Goal: Transaction & Acquisition: Purchase product/service

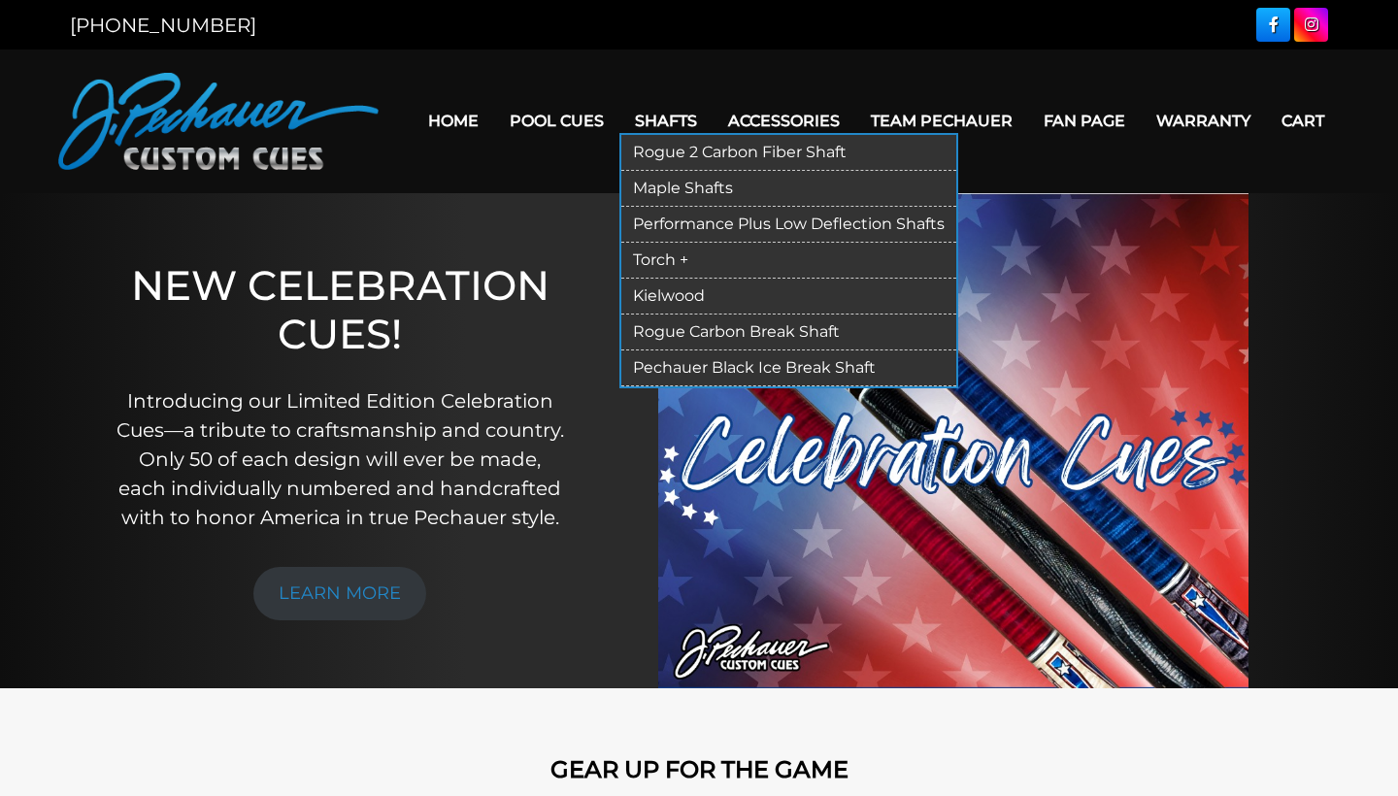
click at [706, 369] on link "Pechauer Black Ice Break Shaft" at bounding box center [788, 369] width 335 height 36
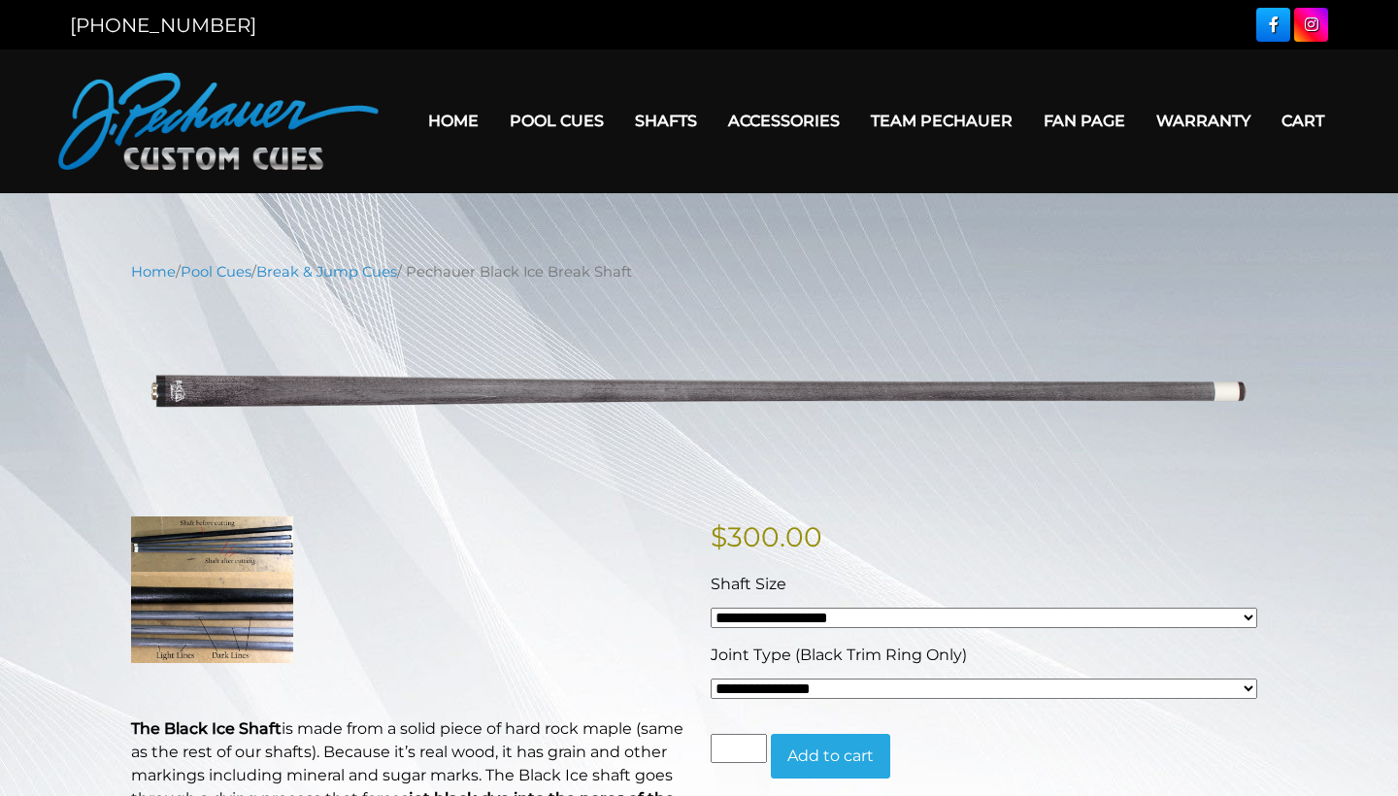
select select "*****"
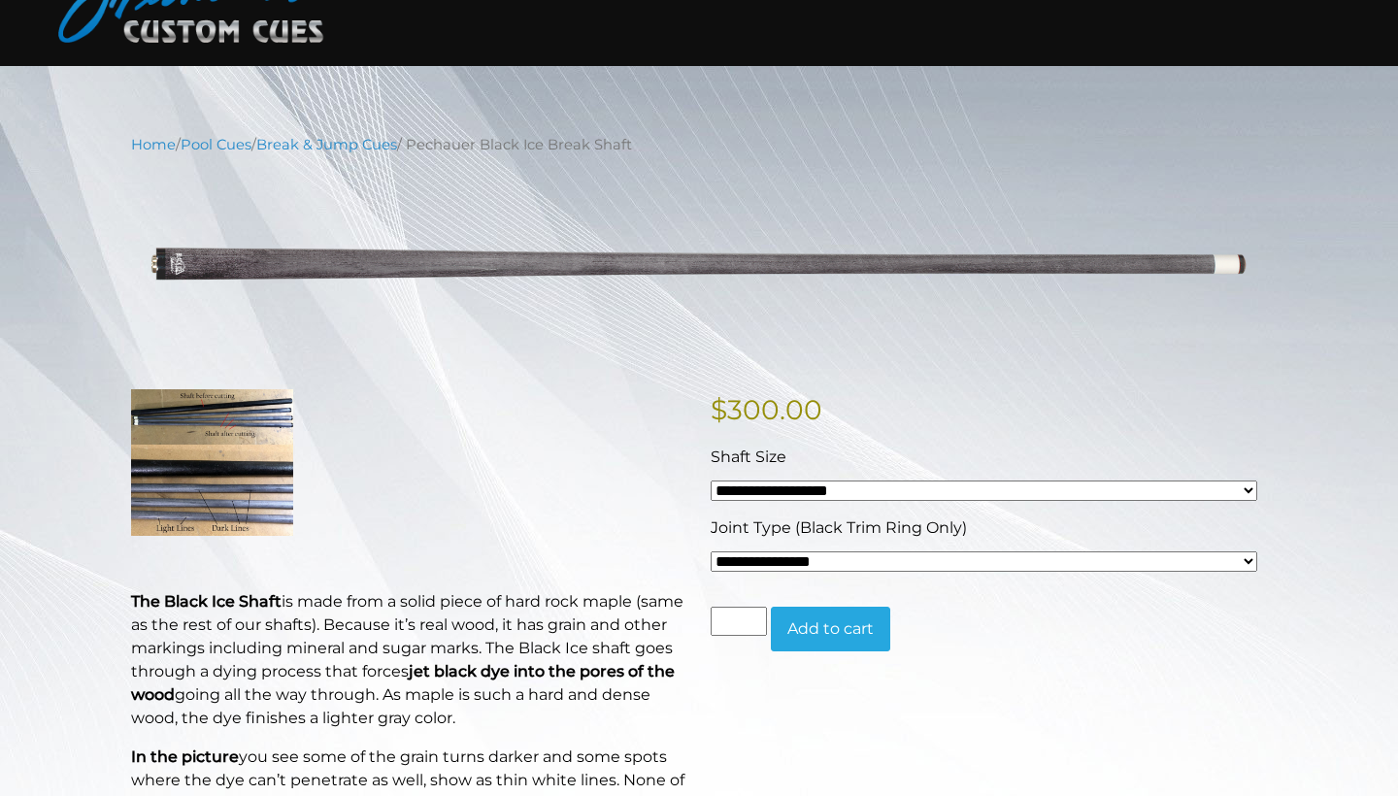
scroll to position [136, 0]
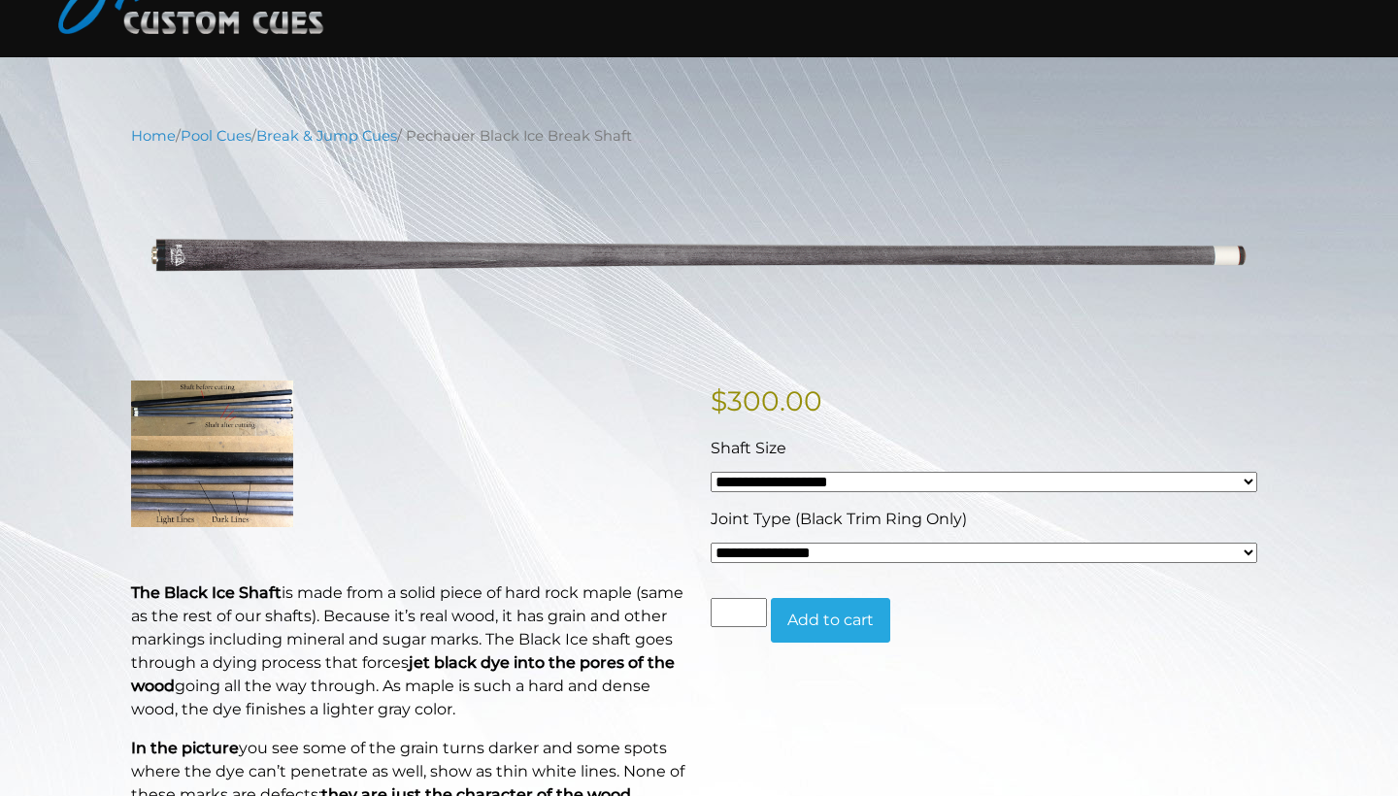
select select "*****"
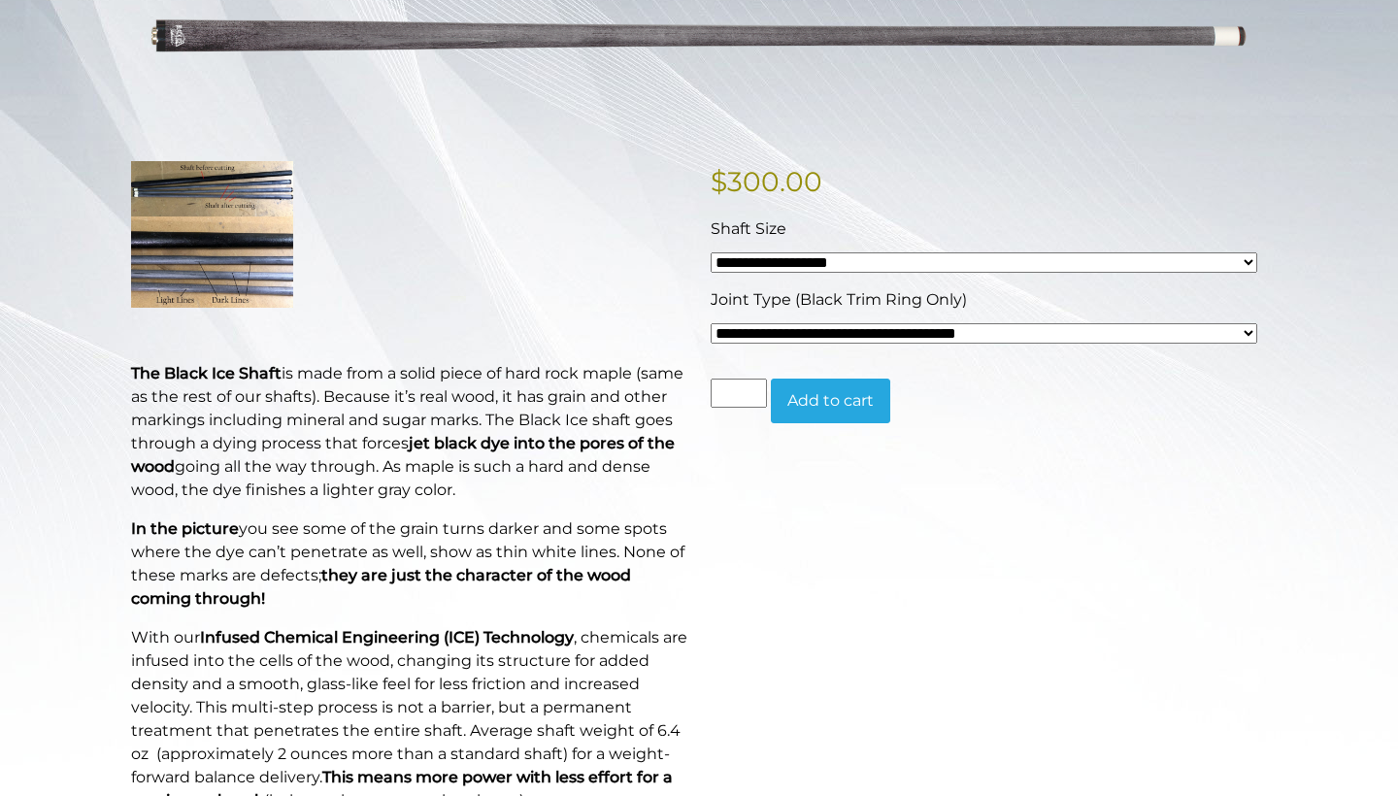
scroll to position [359, 0]
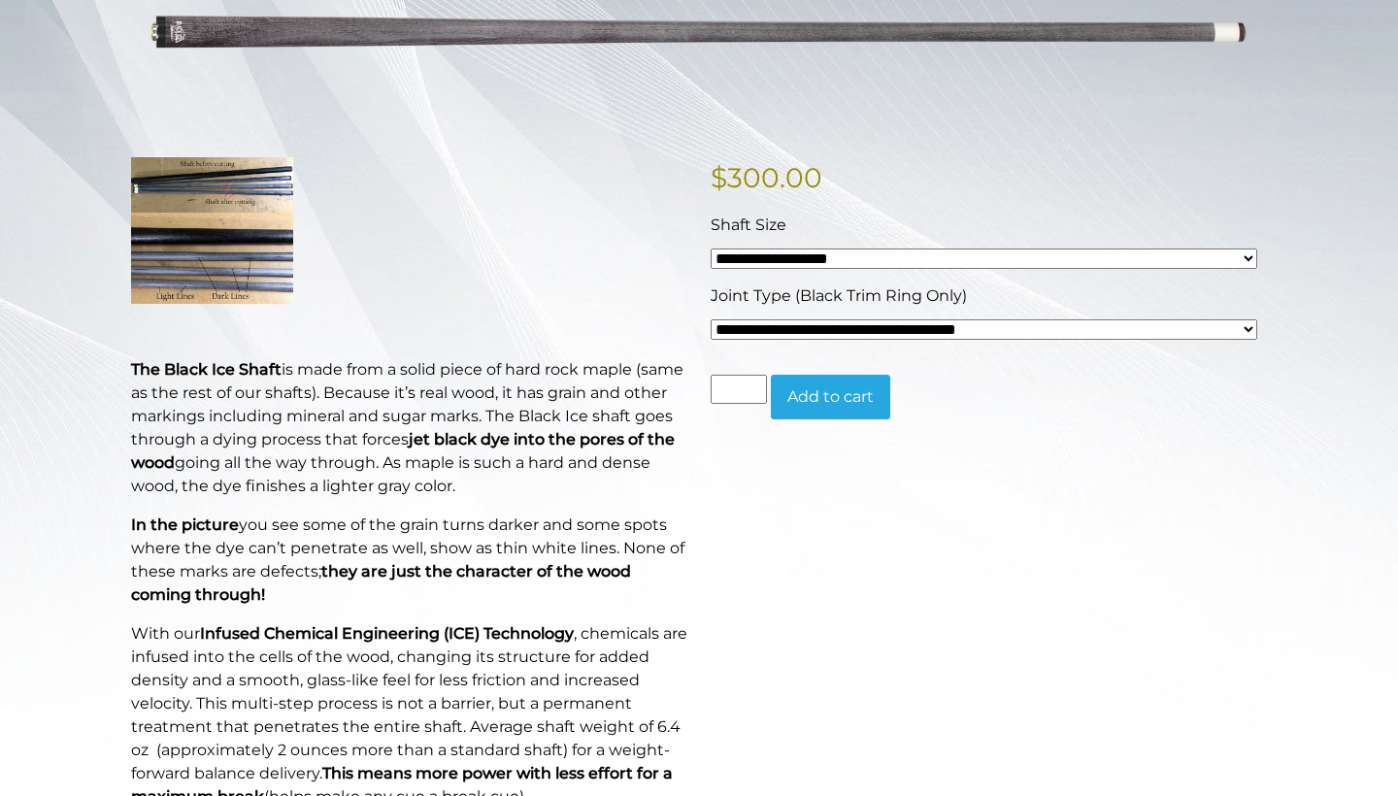
click at [221, 226] on img at bounding box center [212, 230] width 162 height 146
click at [255, 263] on img at bounding box center [212, 230] width 162 height 146
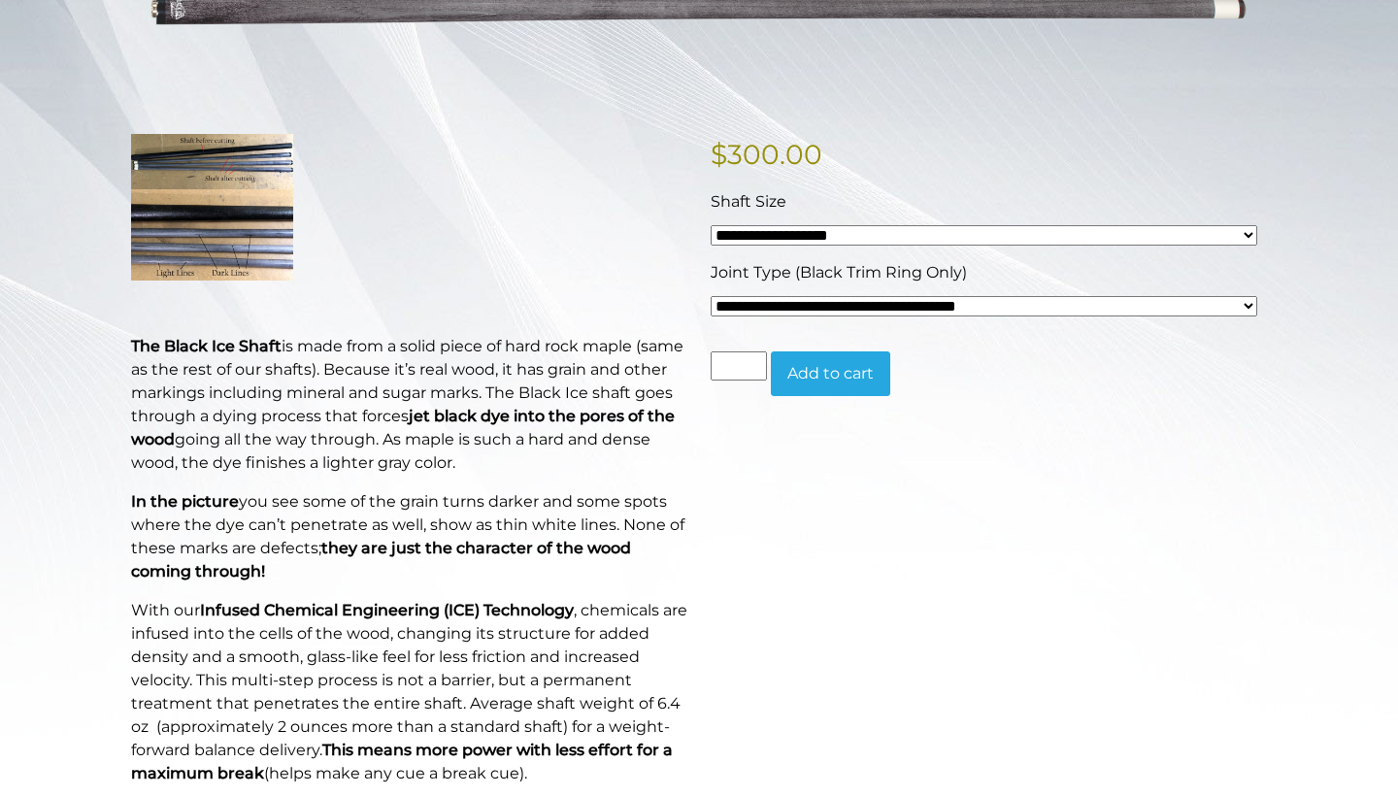
scroll to position [197, 0]
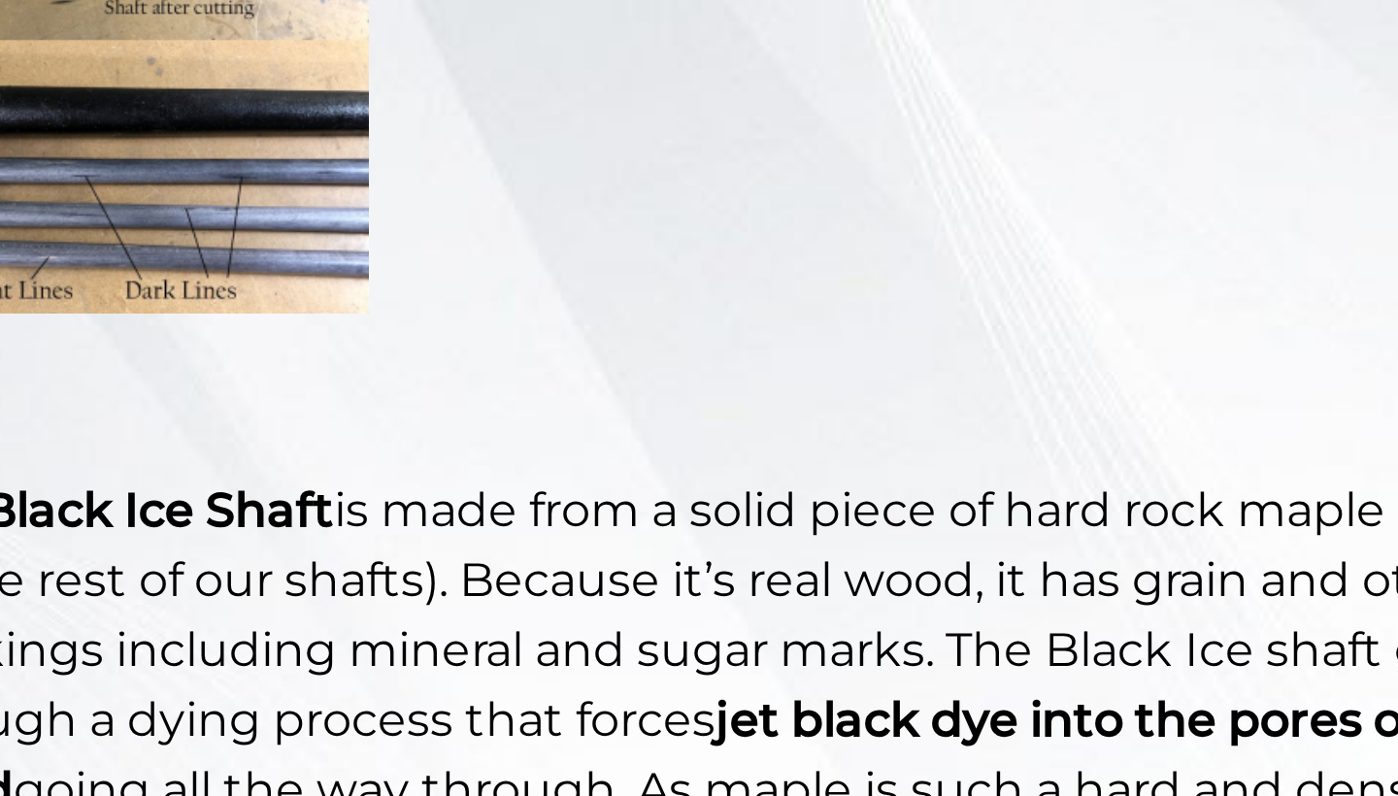
drag, startPoint x: 161, startPoint y: 75, endPoint x: 193, endPoint y: 77, distance: 32.1
click at [193, 319] on p at bounding box center [409, 392] width 556 height 146
drag, startPoint x: 41, startPoint y: 157, endPoint x: 96, endPoint y: 150, distance: 55.9
click at [119, 319] on div "The Black Ice Shaft is made from a solid piece of hard rock maple (same as the …" at bounding box center [409, 755] width 580 height 873
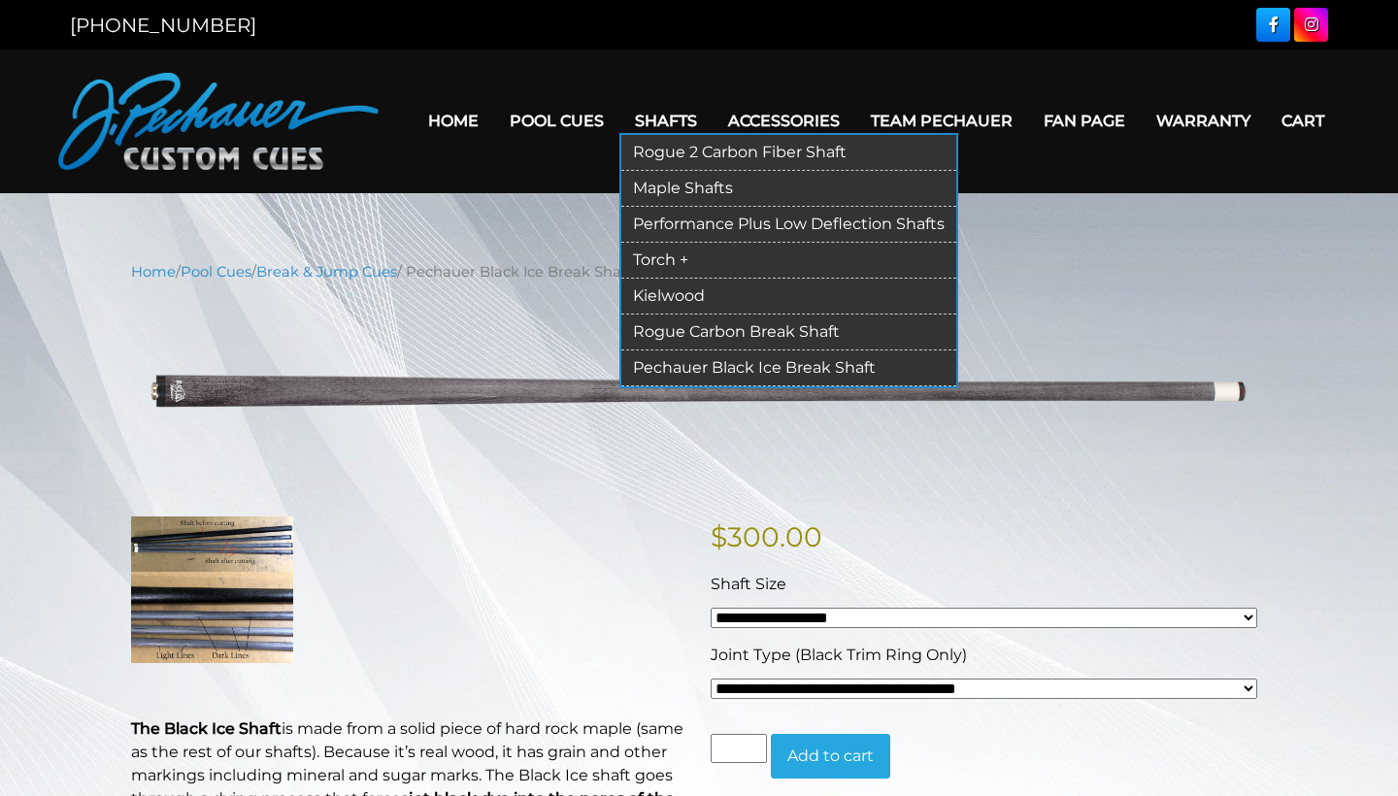
scroll to position [0, 0]
click at [693, 332] on link "Rogue Carbon Break Shaft" at bounding box center [788, 333] width 335 height 36
